Goal: Find specific page/section: Find specific page/section

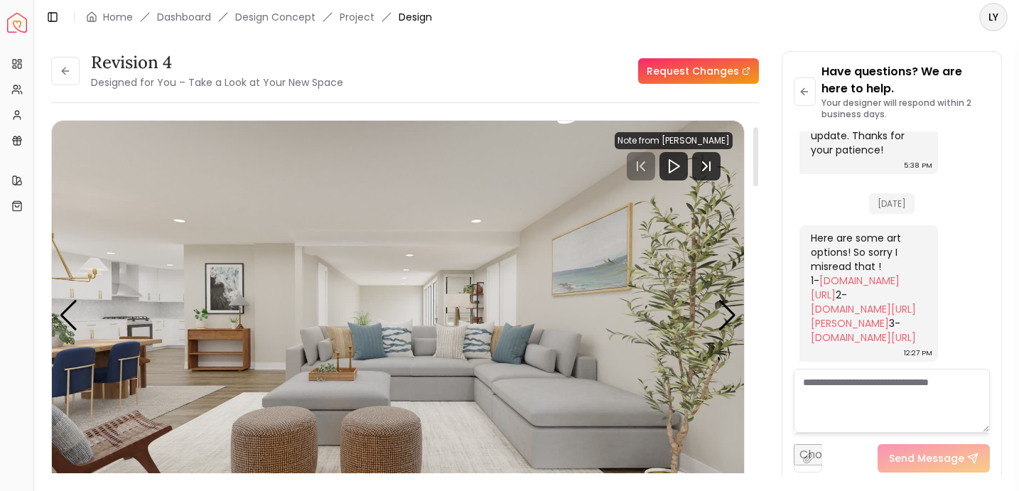
scroll to position [77, 0]
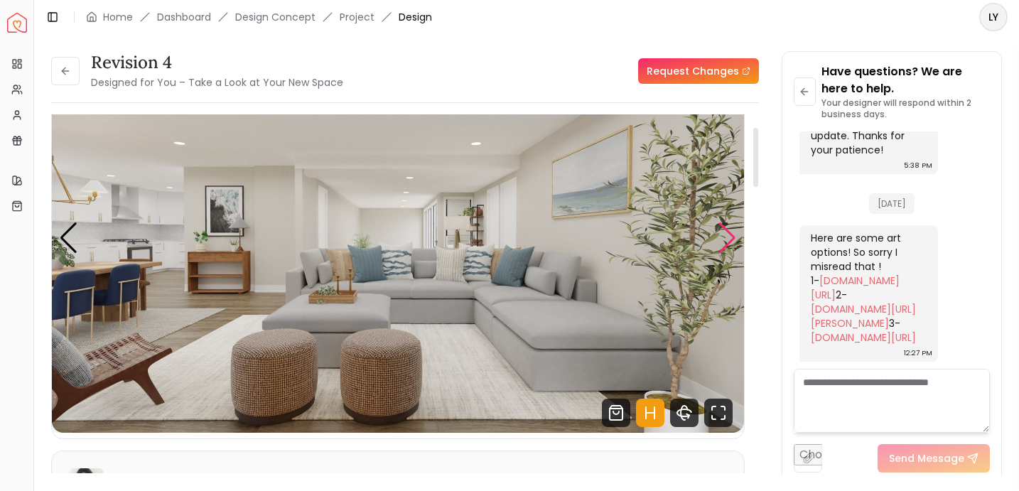
click at [724, 232] on div "Next slide" at bounding box center [727, 237] width 19 height 31
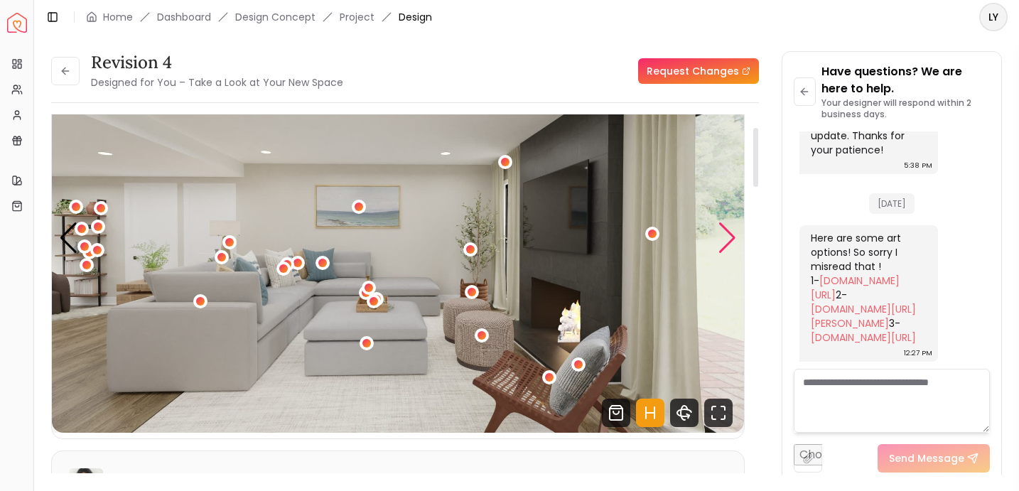
click at [725, 232] on div "Next slide" at bounding box center [727, 237] width 19 height 31
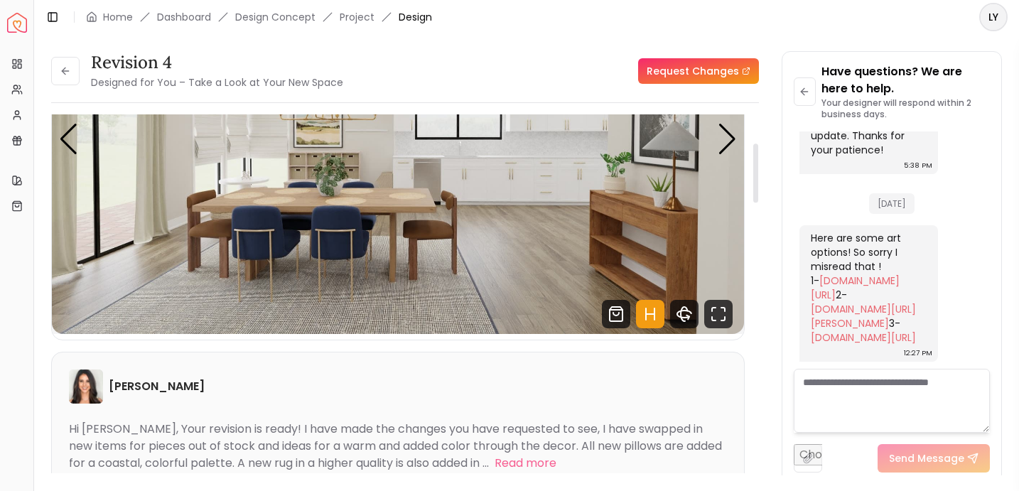
scroll to position [173, 0]
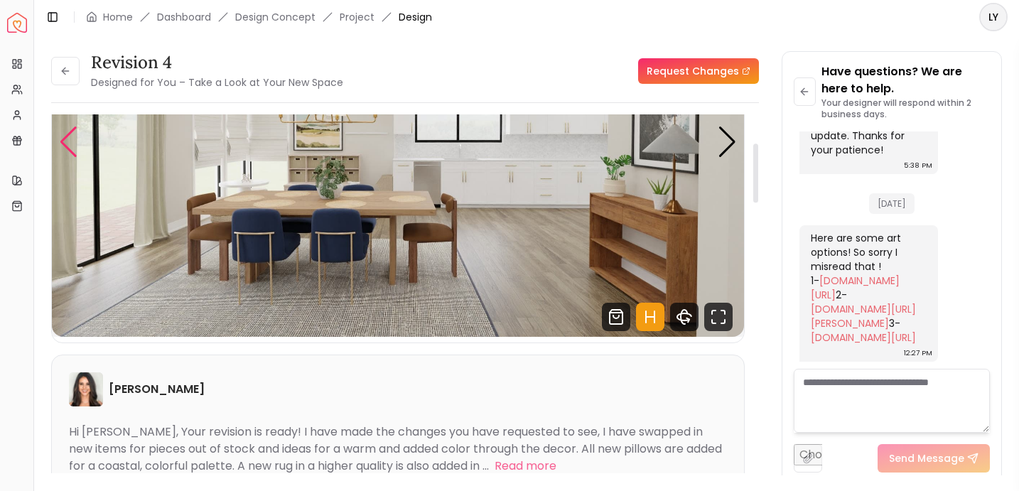
click at [60, 136] on div "Previous slide" at bounding box center [68, 142] width 19 height 31
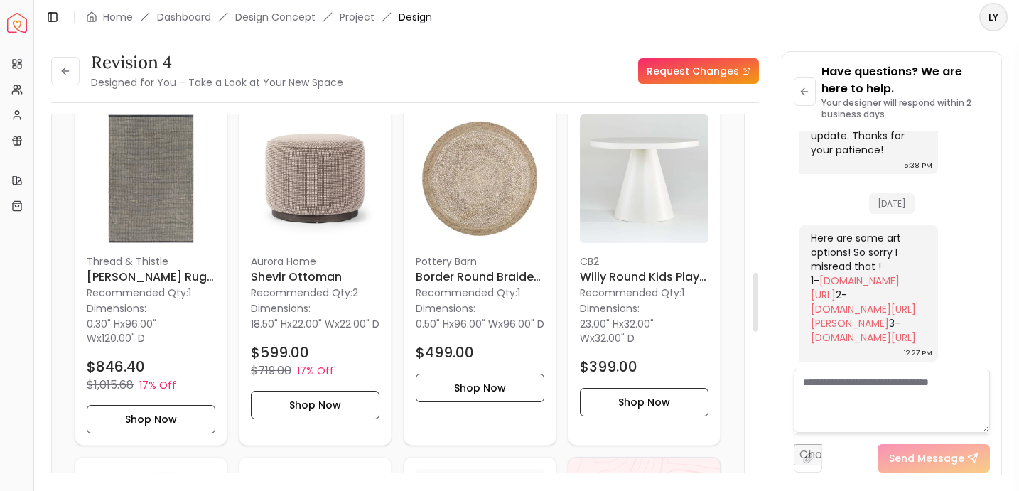
scroll to position [1213, 0]
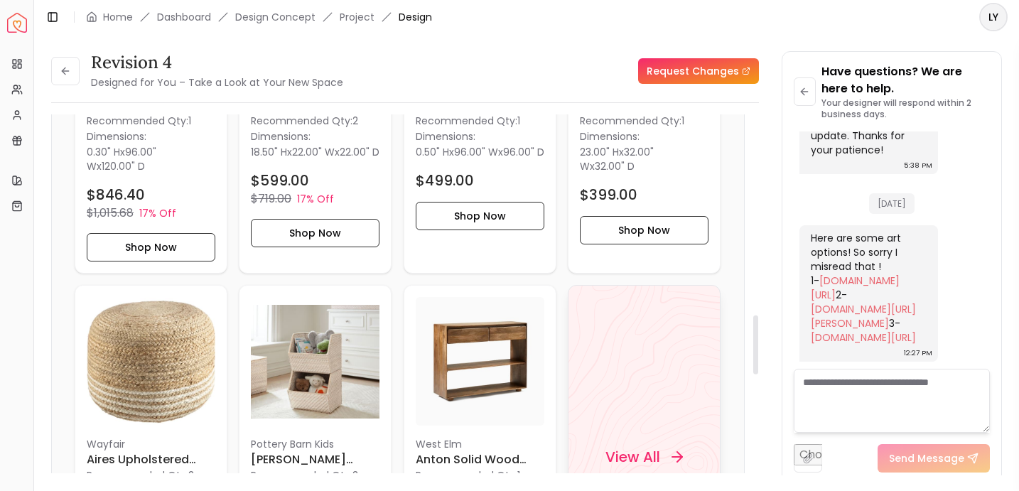
click at [640, 408] on div "View All" at bounding box center [644, 456] width 153 height 343
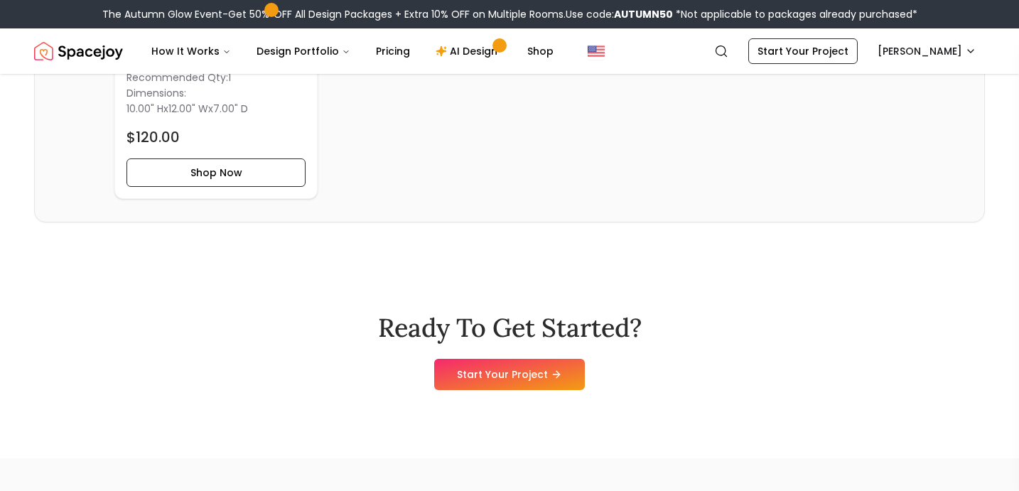
scroll to position [7041, 0]
